Goal: Task Accomplishment & Management: Manage account settings

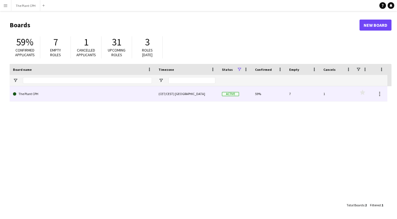
click at [124, 95] on link "The Plant CPH" at bounding box center [82, 93] width 139 height 15
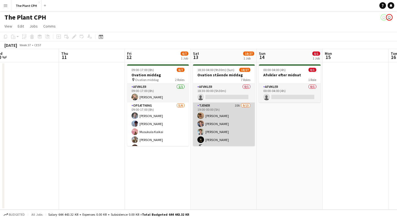
click at [223, 125] on app-card-role "Tjener 10A [DATE] 19:00-00:00 (5h) [PERSON_NAME] [PERSON_NAME] [PERSON_NAME] [P…" at bounding box center [224, 167] width 62 height 131
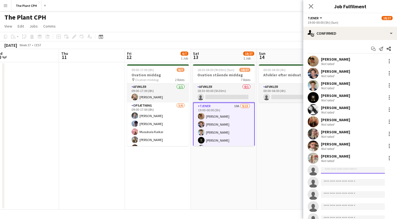
click at [348, 173] on input at bounding box center [353, 170] width 64 height 7
click at [348, 172] on input at bounding box center [353, 170] width 64 height 7
click at [282, 171] on app-date-cell "00:00-04:00 (4h) 0/1 Afvikler efter midnat 1 Role Afvikler 0/1 00:00-04:00 (4h)…" at bounding box center [290, 135] width 66 height 147
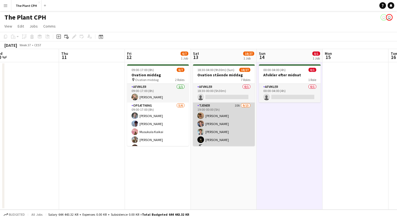
click at [233, 131] on app-card-role "Tjener 10A [DATE] 19:00-00:00 (5h) [PERSON_NAME] [PERSON_NAME] [PERSON_NAME] [P…" at bounding box center [224, 167] width 62 height 131
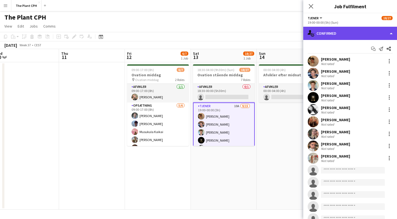
click at [388, 35] on div "single-neutral-actions-check-2 Confirmed" at bounding box center [350, 33] width 94 height 13
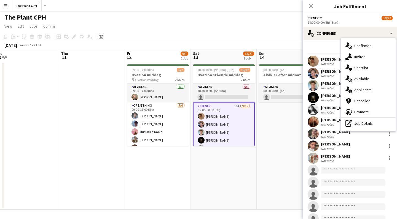
click at [372, 85] on div "single-neutral-actions-information Applicants" at bounding box center [368, 89] width 55 height 11
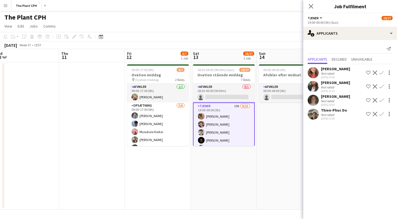
click at [283, 154] on app-date-cell "00:00-04:00 (4h) 0/1 Afvikler efter midnat 1 Role Afvikler 0/1 00:00-04:00 (4h)…" at bounding box center [290, 135] width 66 height 147
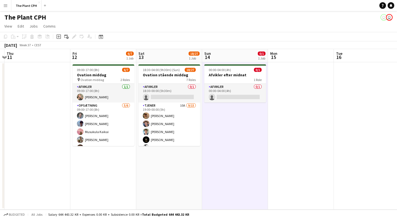
scroll to position [0, 128]
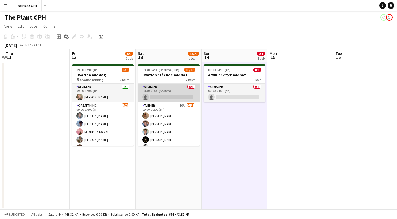
click at [164, 91] on app-card-role "Afvikler 0/1 18:30-00:00 (5h30m) single-neutral-actions" at bounding box center [169, 93] width 62 height 19
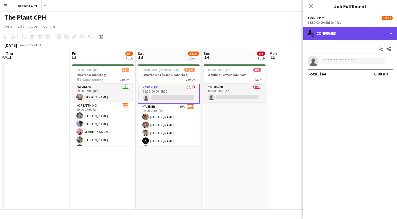
click at [375, 34] on div "single-neutral-actions-check-2 Confirmed" at bounding box center [350, 33] width 94 height 13
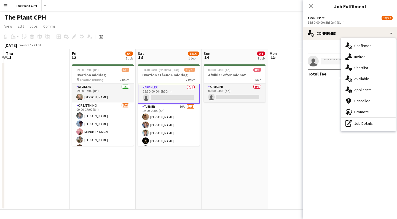
click at [366, 88] on span "Applicants" at bounding box center [362, 89] width 17 height 5
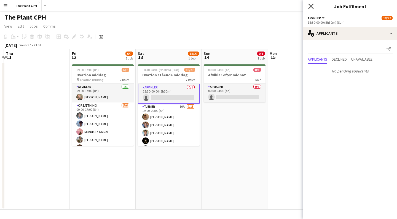
click at [313, 6] on icon "Close pop-in" at bounding box center [310, 6] width 5 height 5
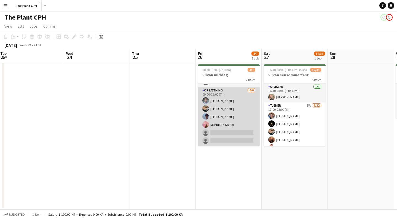
scroll to position [15, 0]
drag, startPoint x: 242, startPoint y: 114, endPoint x: 238, endPoint y: 116, distance: 4.3
click at [242, 114] on app-card-role "Opsætning [DATE] 09:00-16:00 (7h) [PERSON_NAME] [PERSON_NAME] [PERSON_NAME] sin…" at bounding box center [229, 116] width 62 height 59
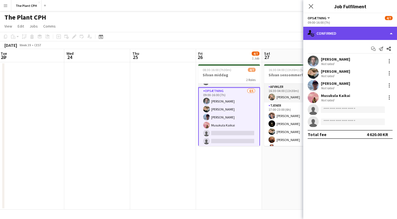
click at [340, 31] on div "single-neutral-actions-check-2 Confirmed" at bounding box center [350, 33] width 94 height 13
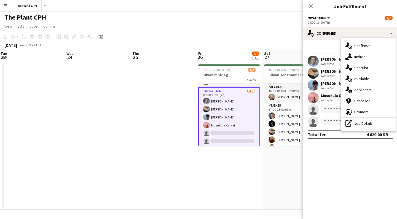
click at [365, 76] on div "single-neutral-actions-upload Available" at bounding box center [368, 78] width 55 height 11
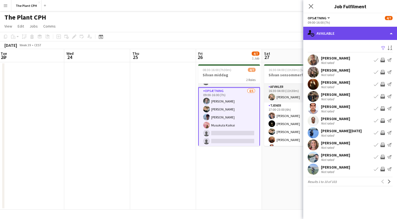
click at [360, 29] on div "single-neutral-actions-upload Available" at bounding box center [350, 33] width 94 height 13
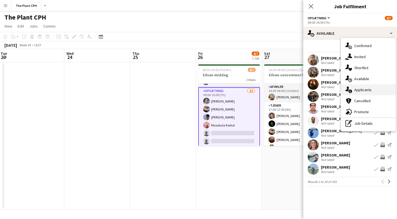
click at [365, 87] on div "single-neutral-actions-information Applicants" at bounding box center [368, 89] width 55 height 11
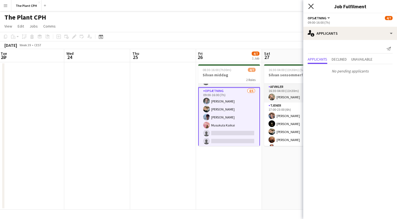
click at [311, 8] on icon "Close pop-in" at bounding box center [310, 6] width 5 height 5
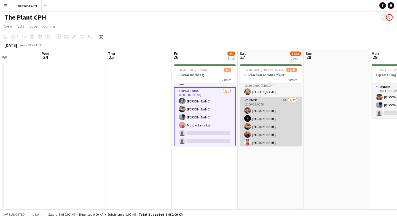
scroll to position [5, 0]
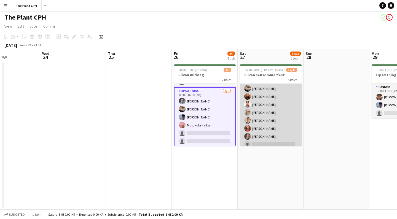
click at [281, 127] on app-card-role "Tjener 5A [DATE] 17:00-23:00 (6h) [PERSON_NAME] [PERSON_NAME] [PERSON_NAME] [PE…" at bounding box center [271, 152] width 62 height 187
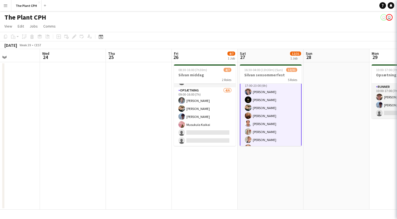
scroll to position [24, 0]
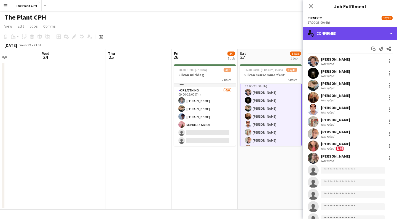
click at [390, 33] on div "single-neutral-actions-check-2 Confirmed" at bounding box center [350, 33] width 94 height 13
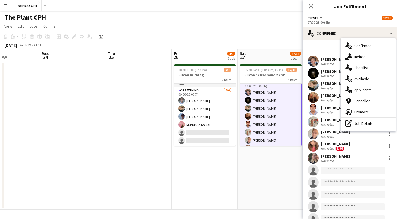
click at [359, 88] on span "Applicants" at bounding box center [362, 89] width 17 height 5
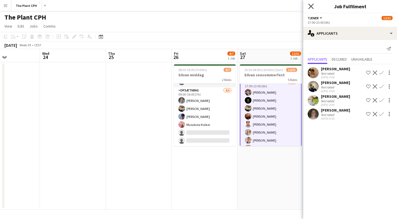
click at [312, 7] on icon at bounding box center [310, 6] width 5 height 5
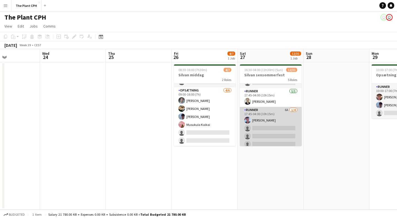
scroll to position [239, 0]
click at [273, 114] on app-card-role "Runner 6A [DATE] 17:45-04:00 (10h15m) [PERSON_NAME] single-neutral-actions sing…" at bounding box center [271, 125] width 62 height 43
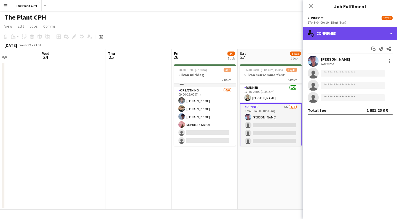
click at [390, 34] on div "single-neutral-actions-check-2 Confirmed" at bounding box center [350, 33] width 94 height 13
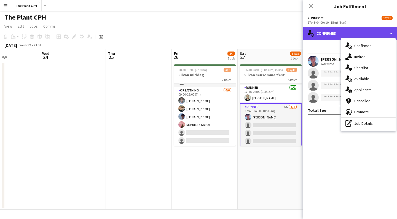
click at [390, 34] on div "single-neutral-actions-check-2 Confirmed" at bounding box center [350, 33] width 94 height 13
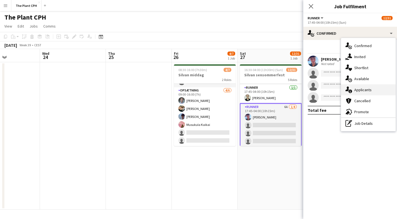
click at [363, 88] on span "Applicants" at bounding box center [362, 89] width 17 height 5
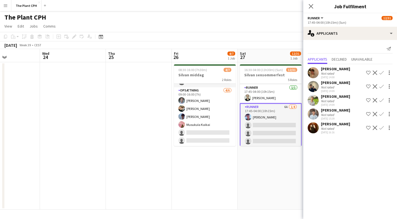
click at [280, 166] on app-date-cell "16:30-04:00 (11h30m) (Sun) 12/31 Silvan sensommerfest 5 Roles Afvikler [DATE] 1…" at bounding box center [270, 135] width 66 height 147
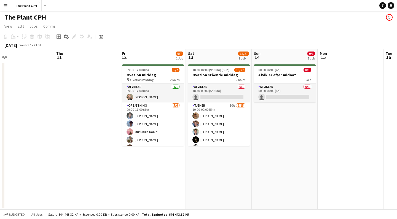
scroll to position [0, 143]
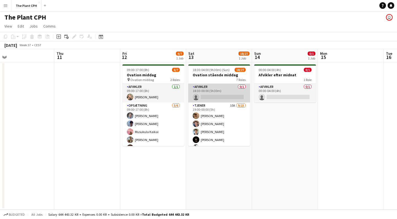
click at [225, 91] on app-card-role "Afvikler 0/1 18:30-00:00 (5h30m) single-neutral-actions" at bounding box center [219, 93] width 62 height 19
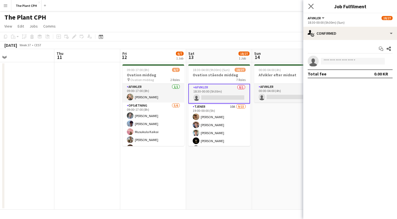
click at [310, 4] on icon "Close pop-in" at bounding box center [310, 6] width 5 height 5
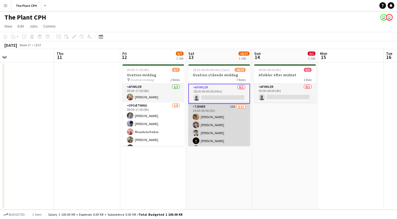
click at [213, 126] on app-card-role "Tjener 10A [DATE] 19:00-00:00 (5h) [PERSON_NAME] [PERSON_NAME] [PERSON_NAME] [P…" at bounding box center [219, 169] width 62 height 131
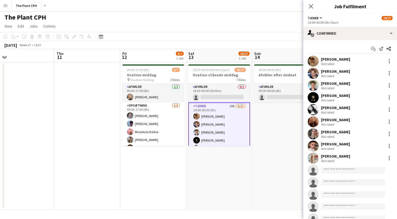
click at [319, 70] on div "[PERSON_NAME] Not rated" at bounding box center [350, 73] width 94 height 11
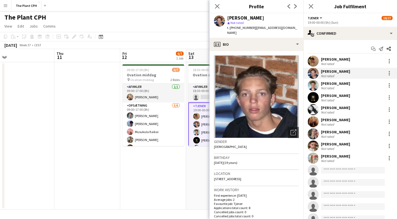
click at [331, 134] on div "[PERSON_NAME]" at bounding box center [335, 131] width 29 height 5
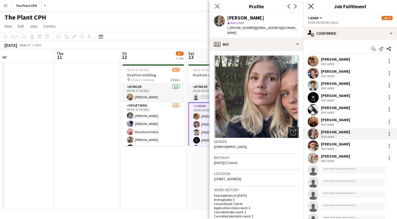
click at [311, 7] on icon at bounding box center [310, 6] width 5 height 5
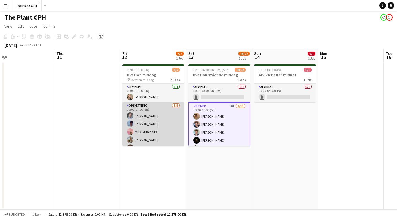
click at [151, 113] on app-card-role "Opsætning [DATE] 09:00-17:00 (8h) [PERSON_NAME] [PERSON_NAME] Musukula [PERSON_…" at bounding box center [153, 131] width 62 height 59
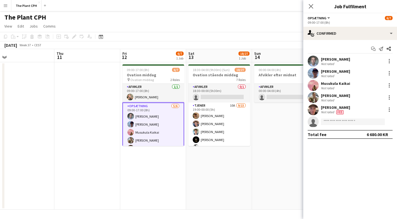
scroll to position [0, 0]
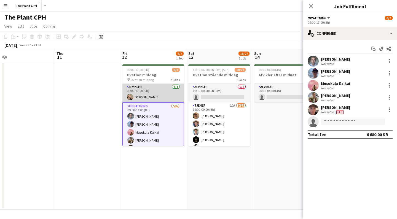
click at [152, 95] on app-card-role "Afvikler [DATE] 09:00-17:00 (8h) [PERSON_NAME]" at bounding box center [153, 93] width 62 height 19
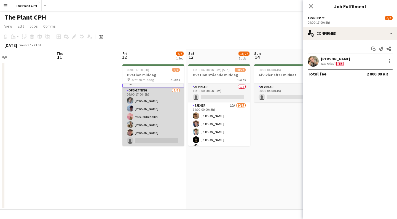
scroll to position [16, 0]
click at [150, 120] on app-card-role "Opsætning [DATE] 09:00-17:00 (8h) [PERSON_NAME] [PERSON_NAME] Musukula [PERSON_…" at bounding box center [153, 116] width 62 height 59
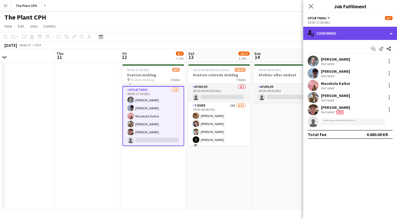
click at [378, 27] on div "single-neutral-actions-check-2 Confirmed" at bounding box center [350, 33] width 94 height 13
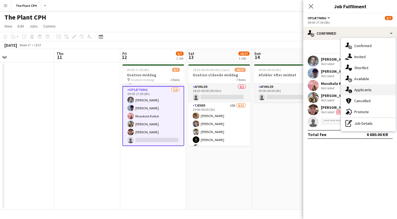
click at [376, 87] on div "single-neutral-actions-information Applicants" at bounding box center [368, 89] width 55 height 11
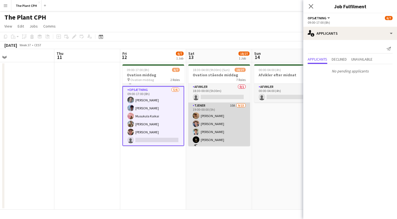
click at [224, 120] on app-card-role "Tjener 10A [DATE] 19:00-00:00 (5h) [PERSON_NAME] [PERSON_NAME] [PERSON_NAME] [P…" at bounding box center [219, 167] width 62 height 131
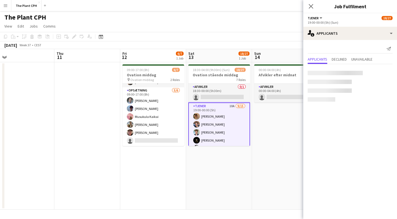
scroll to position [15, 0]
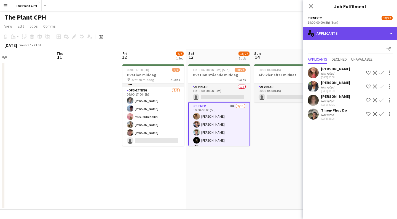
click at [388, 35] on div "single-neutral-actions-information Applicants" at bounding box center [350, 33] width 94 height 13
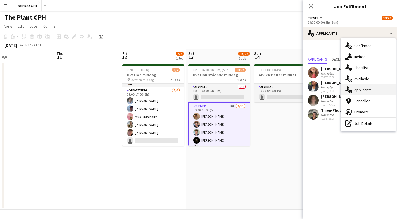
click at [365, 91] on span "Applicants" at bounding box center [362, 89] width 17 height 5
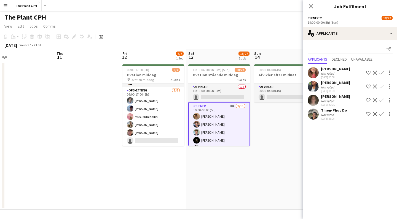
click at [317, 85] on app-user-avatar at bounding box center [312, 86] width 11 height 11
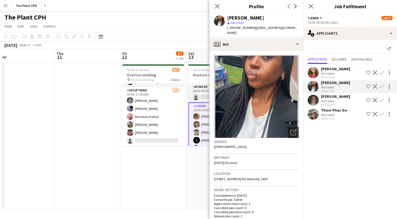
click at [333, 69] on div "[PERSON_NAME]" at bounding box center [335, 68] width 29 height 5
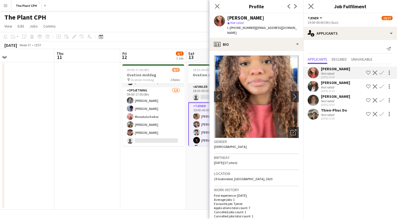
click at [314, 7] on app-icon "Close pop-in" at bounding box center [311, 6] width 8 height 8
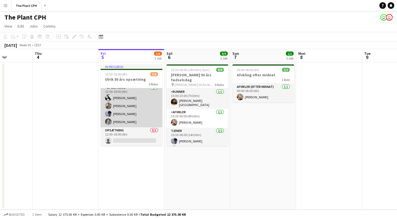
scroll to position [22, 0]
click at [145, 116] on app-card-role "Opsætning [DATE] 12:00-18:00 (6h) [PERSON_NAME] [PERSON_NAME] [PERSON_NAME] [PE…" at bounding box center [132, 106] width 62 height 43
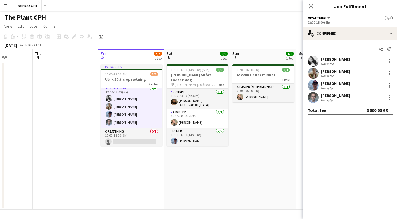
scroll to position [0, 0]
click at [335, 94] on div "[PERSON_NAME]" at bounding box center [335, 95] width 29 height 5
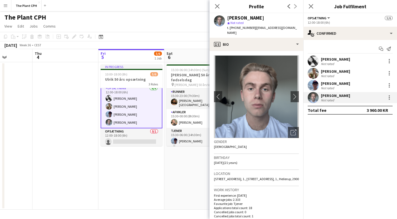
click at [323, 82] on div "[PERSON_NAME]" at bounding box center [335, 83] width 29 height 5
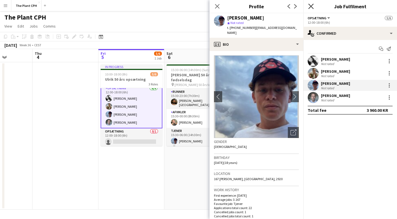
click at [312, 5] on icon "Close pop-in" at bounding box center [310, 6] width 5 height 5
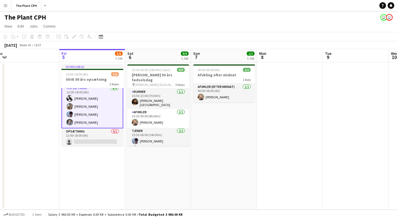
scroll to position [0, 209]
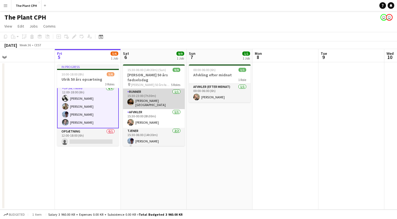
click at [155, 100] on app-card-role "Runner [DATE] 15:30-23:00 (7h30m) [PERSON_NAME][GEOGRAPHIC_DATA]" at bounding box center [154, 99] width 62 height 20
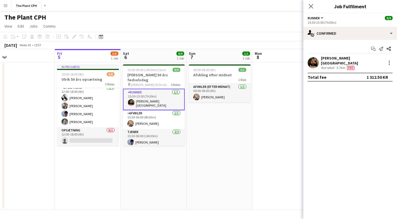
click at [311, 61] on app-user-avatar at bounding box center [312, 62] width 11 height 11
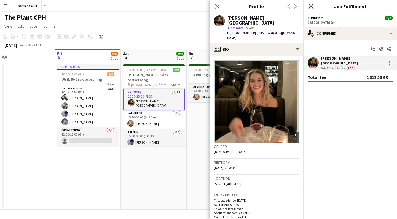
click at [311, 6] on icon at bounding box center [310, 6] width 5 height 5
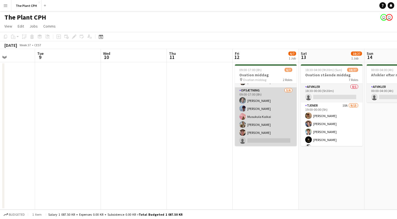
scroll to position [0, 229]
click at [269, 110] on app-card-role "Opsætning [DATE] 09:00-17:00 (8h) [PERSON_NAME] [PERSON_NAME] Musukula [PERSON_…" at bounding box center [265, 116] width 62 height 59
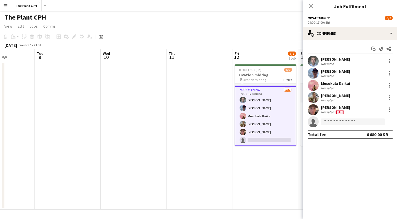
scroll to position [16, 0]
click at [312, 6] on icon "Close pop-in" at bounding box center [310, 6] width 5 height 5
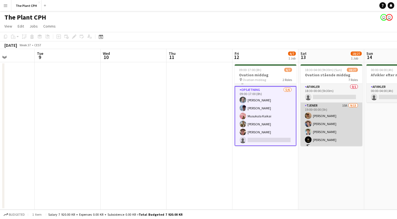
click at [334, 118] on app-card-role "Tjener 10A [DATE] 19:00-00:00 (5h) [PERSON_NAME] [PERSON_NAME] [PERSON_NAME] [P…" at bounding box center [331, 167] width 62 height 131
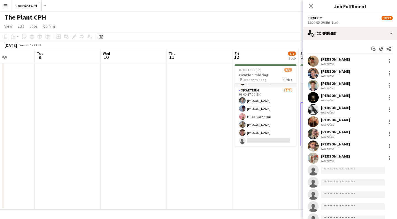
scroll to position [0, 0]
click at [268, 170] on app-date-cell "09:00-17:00 (8h) 6/7 Ovation middag pin Ovation middag 2 Roles Afvikler [DATE] …" at bounding box center [265, 135] width 66 height 147
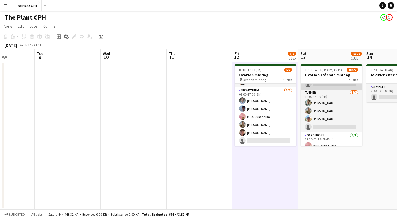
scroll to position [146, 0]
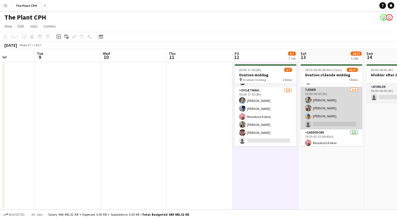
click at [331, 112] on app-card-role "Tjener [DATE] 19:00-04:00 (9h) [PERSON_NAME] [PERSON_NAME] [PERSON_NAME] single…" at bounding box center [331, 108] width 62 height 43
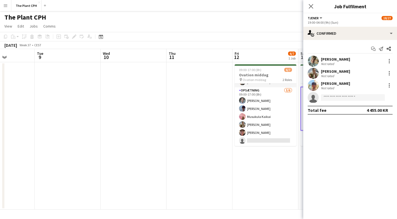
click at [314, 61] on app-user-avatar at bounding box center [312, 61] width 11 height 11
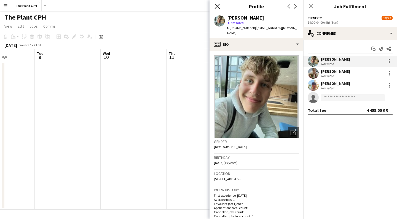
click at [217, 6] on icon at bounding box center [216, 6] width 5 height 5
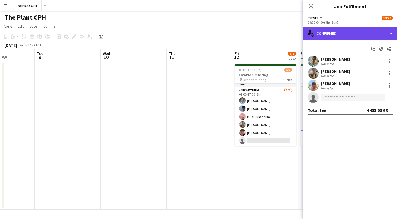
click at [382, 35] on div "single-neutral-actions-check-2 Confirmed" at bounding box center [350, 33] width 94 height 13
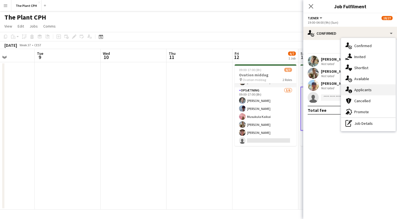
click at [364, 88] on span "Applicants" at bounding box center [362, 89] width 17 height 5
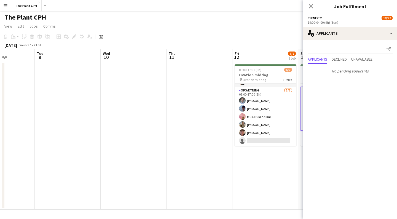
click at [263, 170] on app-date-cell "09:00-17:00 (8h) 6/7 Ovation middag pin Ovation middag 2 Roles Afvikler [DATE] …" at bounding box center [265, 135] width 66 height 147
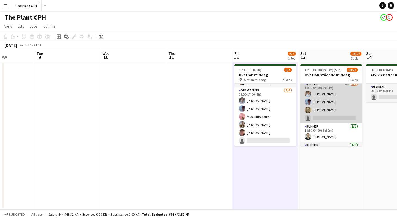
scroll to position [214, 0]
click at [343, 95] on app-card-role "Runner 6A [DATE] 19:30-04:00 (8h30m) [PERSON_NAME] [PERSON_NAME] [PERSON_NAME] …" at bounding box center [331, 101] width 62 height 43
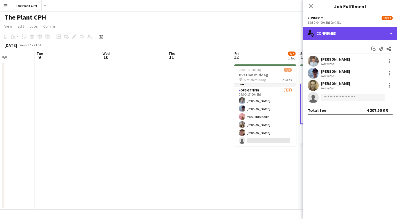
click at [379, 35] on div "single-neutral-actions-check-2 Confirmed" at bounding box center [350, 33] width 94 height 13
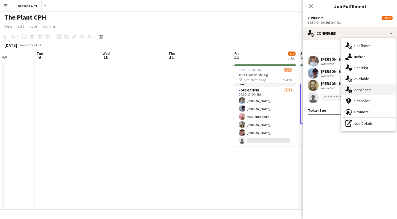
click at [357, 87] on div "single-neutral-actions-information Applicants" at bounding box center [368, 89] width 55 height 11
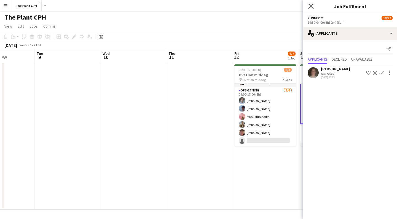
click at [311, 4] on icon "Close pop-in" at bounding box center [310, 6] width 5 height 5
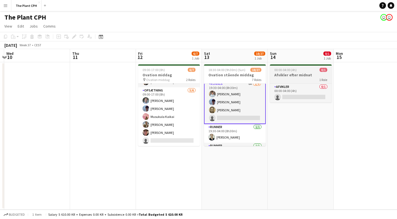
scroll to position [0, 194]
